Goal: Use online tool/utility: Utilize a website feature to perform a specific function

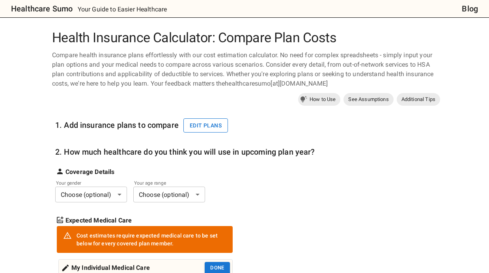
click at [199, 127] on button "Edit plans" at bounding box center [206, 125] width 45 height 15
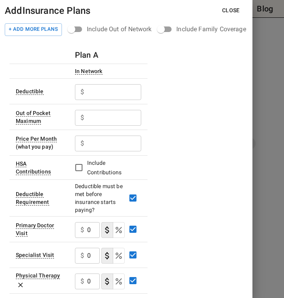
click at [111, 91] on input "text" at bounding box center [114, 92] width 54 height 16
type input "0"
click at [99, 121] on input "text" at bounding box center [114, 118] width 54 height 16
type input "3000"
click at [107, 141] on input "text" at bounding box center [114, 143] width 54 height 16
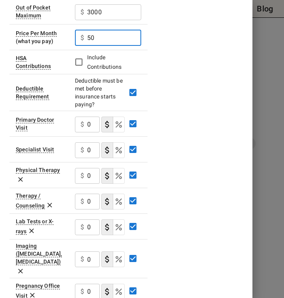
scroll to position [104, 0]
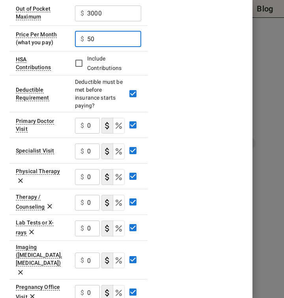
type input "50"
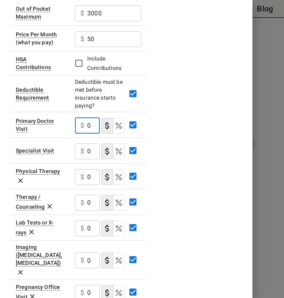
click at [88, 127] on input "0" at bounding box center [93, 126] width 13 height 16
type input "10"
click at [87, 151] on input "0" at bounding box center [93, 151] width 13 height 16
type input "20"
click at [86, 179] on div "$ 0 ​" at bounding box center [87, 177] width 25 height 16
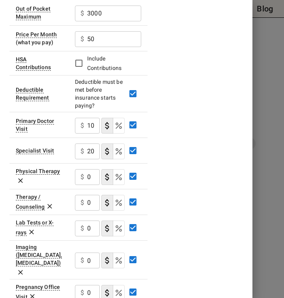
click at [86, 175] on div "$ 0 ​" at bounding box center [87, 177] width 25 height 16
type input "20"
click at [86, 229] on div "$ 0 ​" at bounding box center [87, 228] width 25 height 16
click at [88, 230] on input "0" at bounding box center [93, 228] width 13 height 16
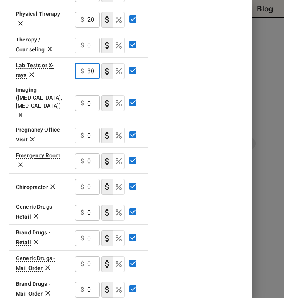
scroll to position [269, 0]
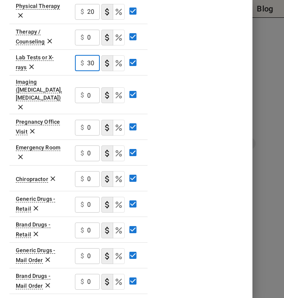
type input "30"
